Goal: Transaction & Acquisition: Purchase product/service

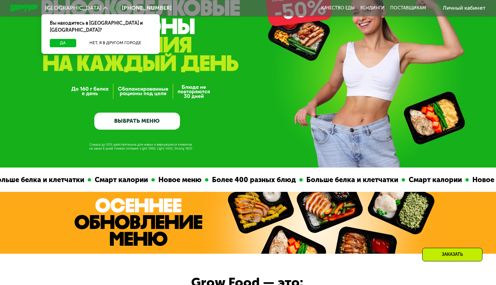
click at [151, 121] on link "ВЫБРАТЬ МЕНЮ" at bounding box center [137, 121] width 86 height 17
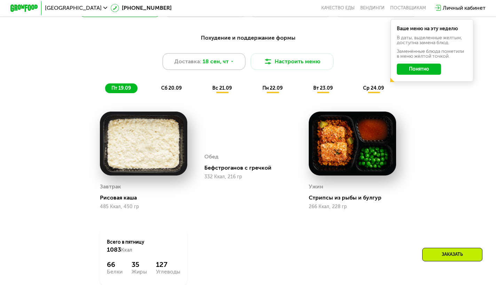
scroll to position [504, 0]
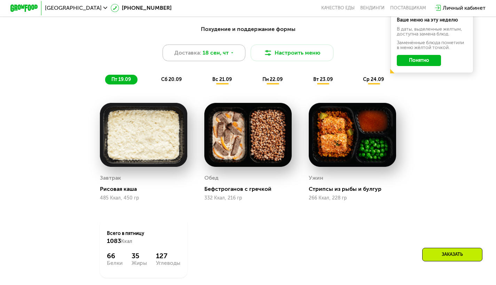
click at [229, 50] on div "Доставка: [DATE]" at bounding box center [204, 53] width 83 height 17
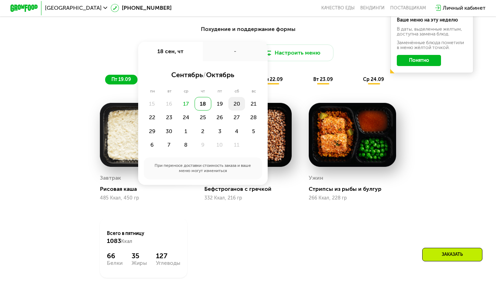
click at [238, 109] on div "20" at bounding box center [236, 104] width 17 height 14
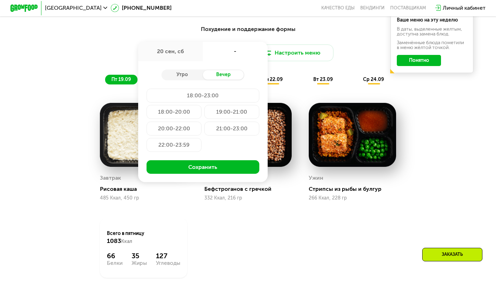
click at [257, 39] on div "Похудение и поддержание формы Доставка: [DATE] сен, сб - Утро Вечер 18:00-23:00…" at bounding box center [248, 55] width 408 height 60
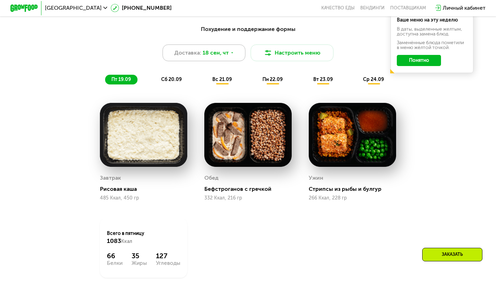
click at [232, 59] on div "Доставка: [DATE]" at bounding box center [204, 53] width 83 height 17
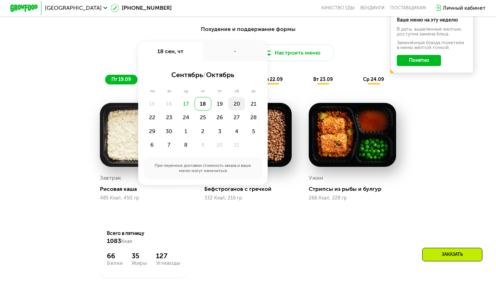
click at [237, 107] on div "20" at bounding box center [236, 104] width 17 height 14
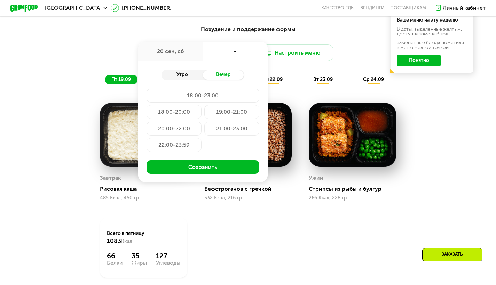
click at [194, 80] on div "Утро" at bounding box center [181, 75] width 41 height 10
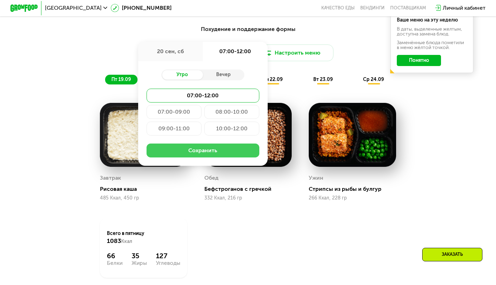
click at [225, 156] on button "Сохранить" at bounding box center [203, 151] width 113 height 14
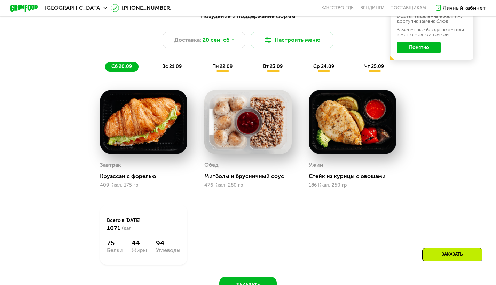
scroll to position [520, 0]
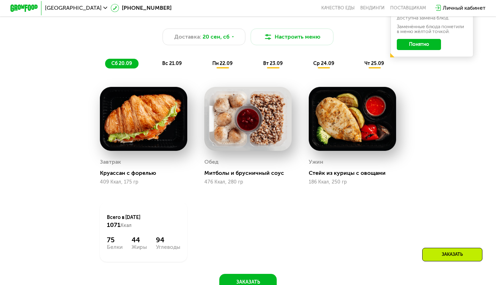
click at [171, 65] on span "вс 21.09" at bounding box center [171, 64] width 19 height 6
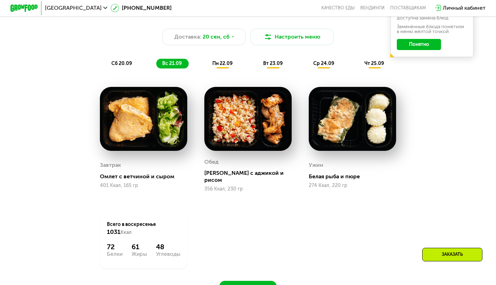
click at [227, 66] on span "пн 22.09" at bounding box center [222, 64] width 20 height 6
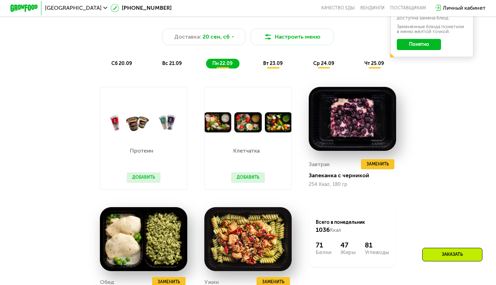
click at [274, 69] on div "вт 23.09" at bounding box center [273, 64] width 33 height 10
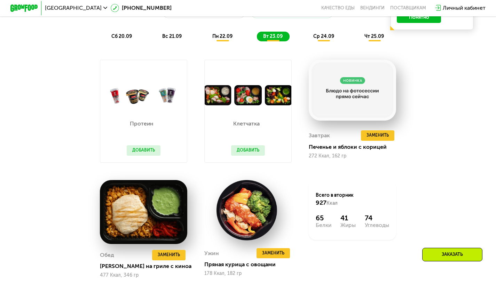
scroll to position [547, 0]
click at [323, 39] on span "ср 24.09" at bounding box center [323, 36] width 21 height 6
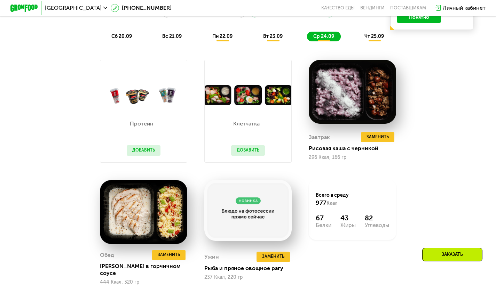
click at [374, 39] on span "чт 25.09" at bounding box center [373, 36] width 19 height 6
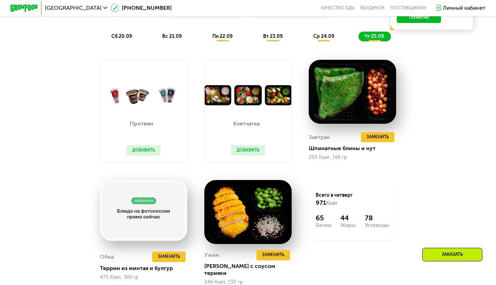
click at [343, 38] on div "сб 20.09 вс 21.09 пн 22.09 вт 23.09 ср 24.09 чт 25.09" at bounding box center [248, 37] width 286 height 10
click at [330, 46] on div "Похудение и поддержание формы Доставка: [DATE] Настроить меню сб 20.09 вс 21.09…" at bounding box center [248, 12] width 416 height 68
